Goal: Navigation & Orientation: Find specific page/section

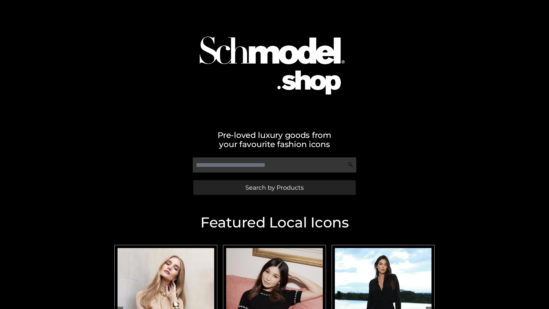
click at [274, 187] on span "Search by Products" at bounding box center [274, 187] width 58 height 6
